Goal: Find specific page/section

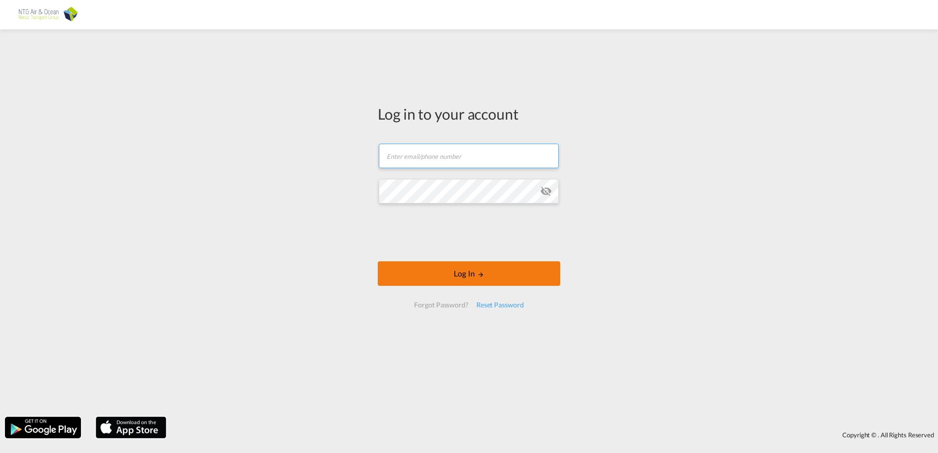
type input "[EMAIL_ADDRESS][DOMAIN_NAME]"
click at [483, 274] on md-icon "LOGIN" at bounding box center [480, 274] width 7 height 7
